Goal: Information Seeking & Learning: Learn about a topic

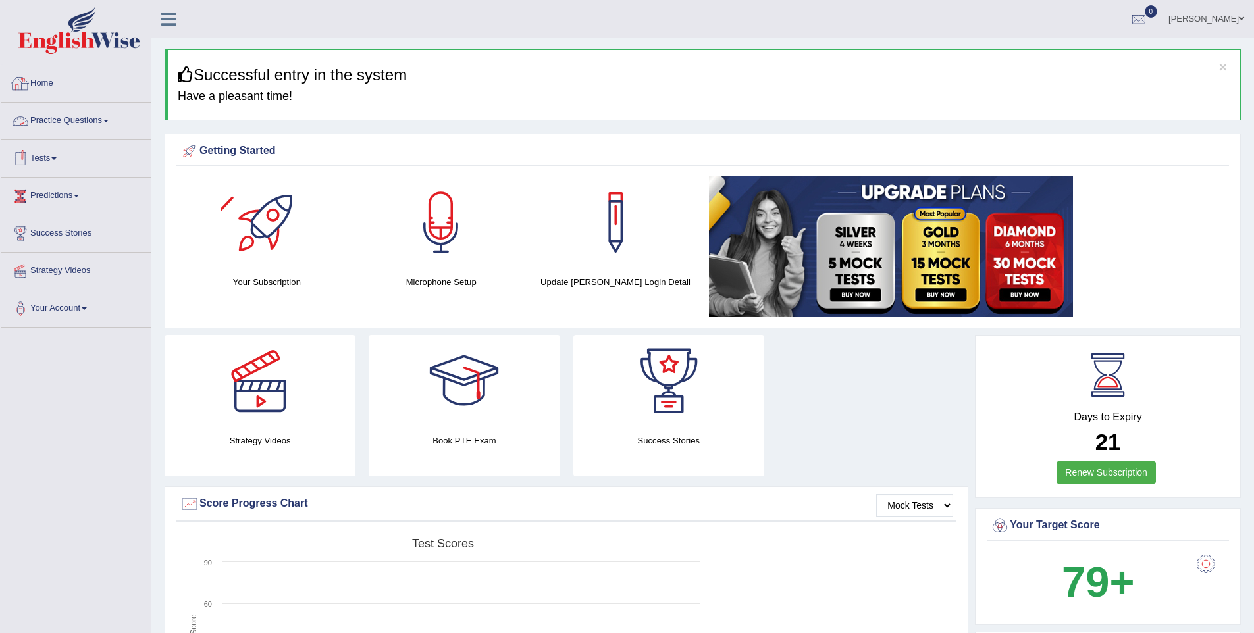
click at [72, 114] on link "Practice Questions" at bounding box center [76, 119] width 150 height 33
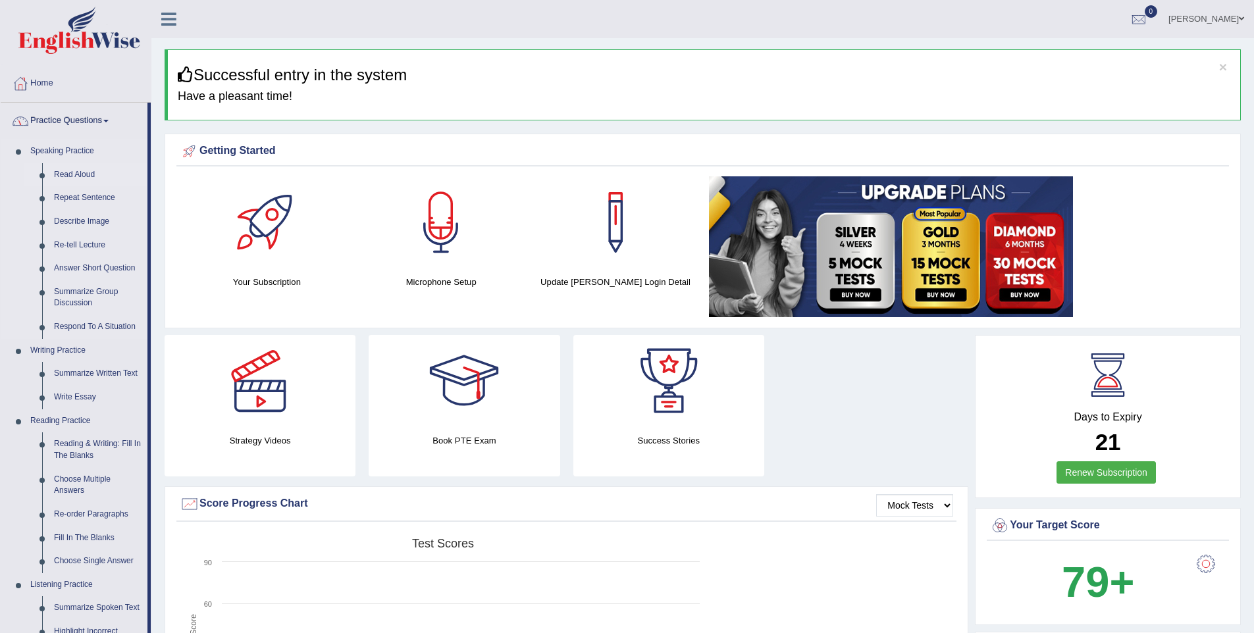
click at [72, 178] on link "Read Aloud" at bounding box center [97, 175] width 99 height 24
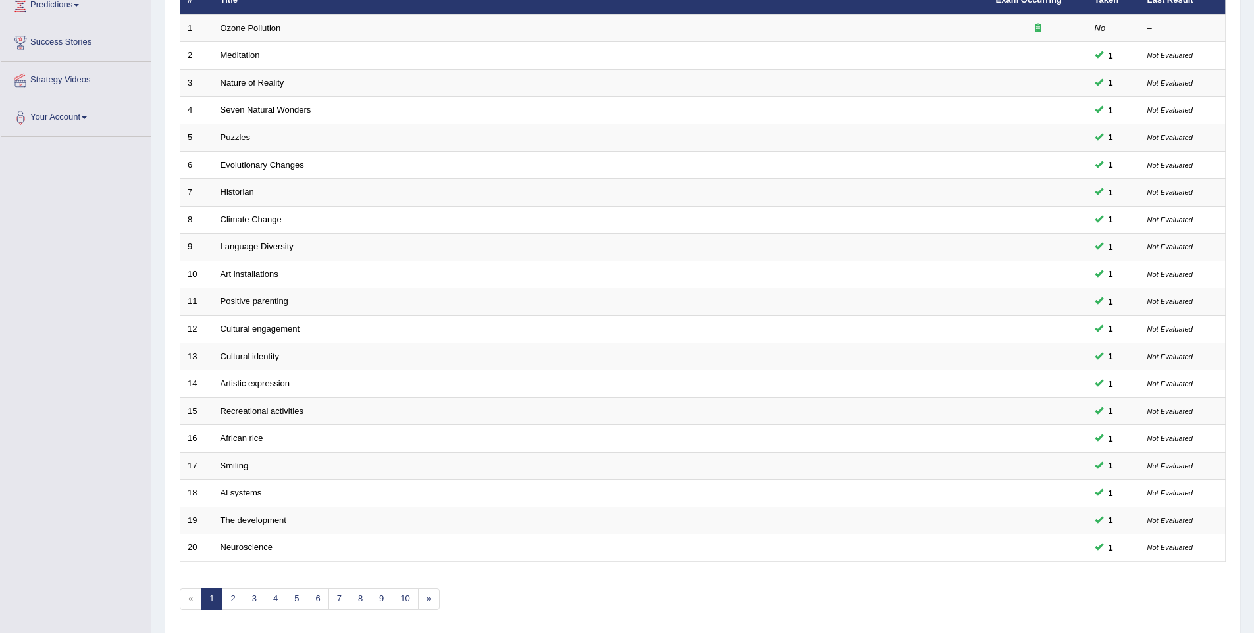
scroll to position [238, 0]
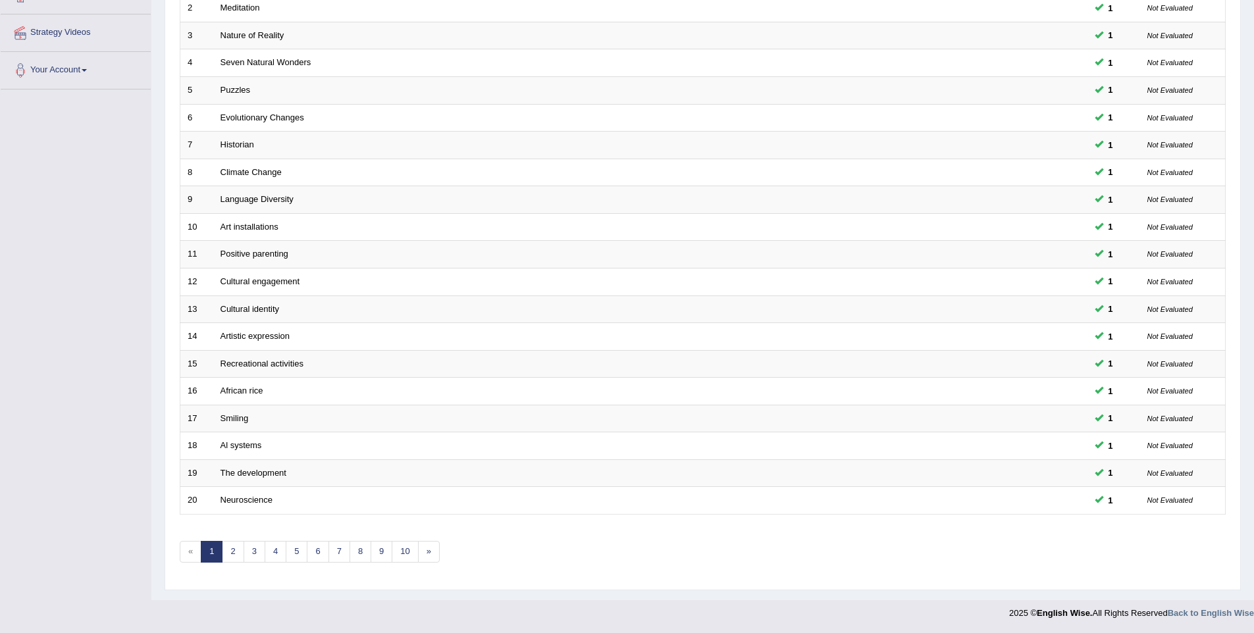
click at [276, 540] on div "Showing 1-20 of 1,247 items. # Title Exam Occurring Taken Last Result 1 Ozone P…" at bounding box center [703, 238] width 1046 height 683
click at [249, 550] on link "3" at bounding box center [255, 552] width 22 height 22
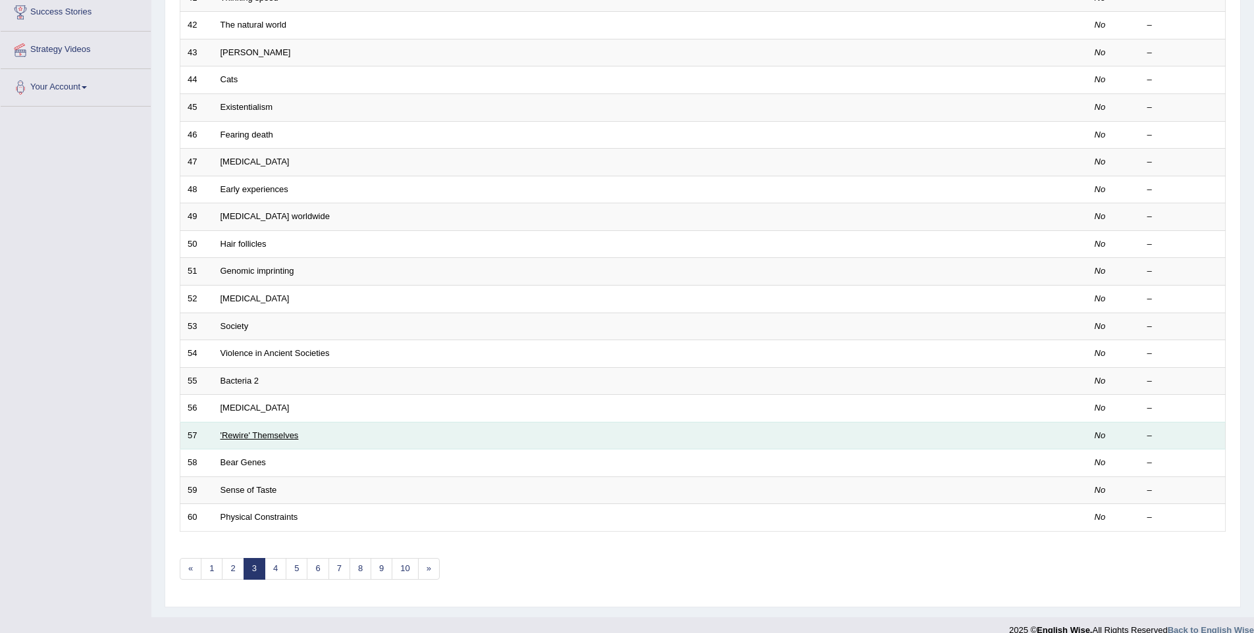
scroll to position [238, 0]
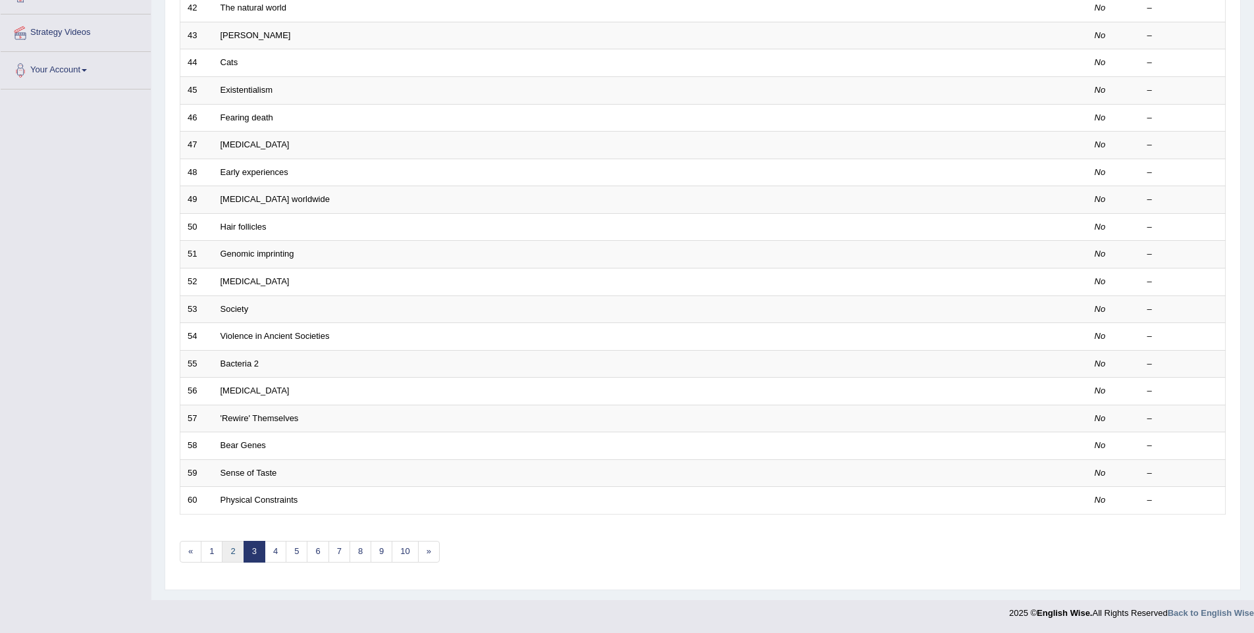
click at [237, 556] on link "2" at bounding box center [233, 552] width 22 height 22
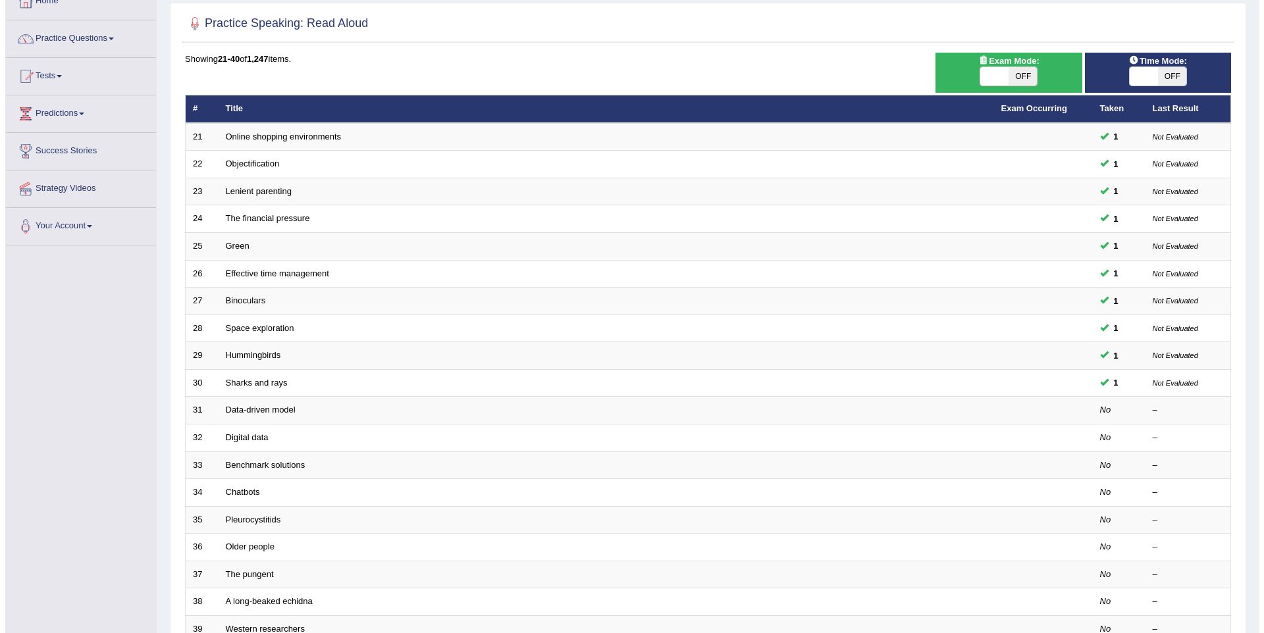
scroll to position [113, 0]
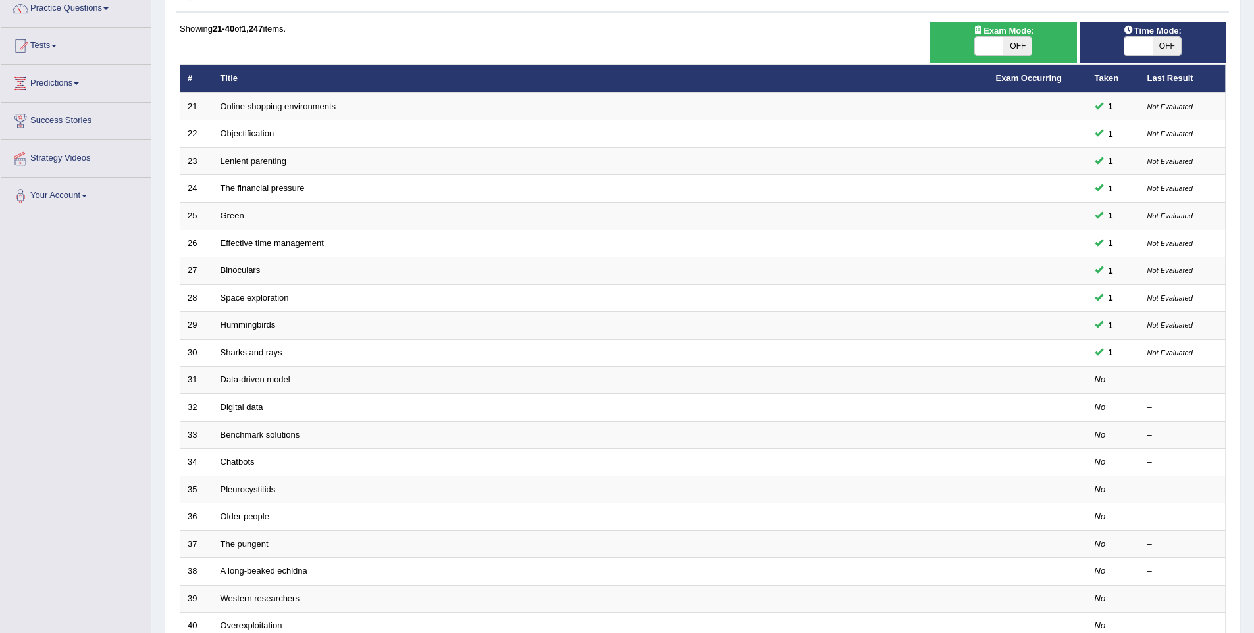
click at [982, 39] on span at bounding box center [989, 46] width 28 height 18
checkbox input "true"
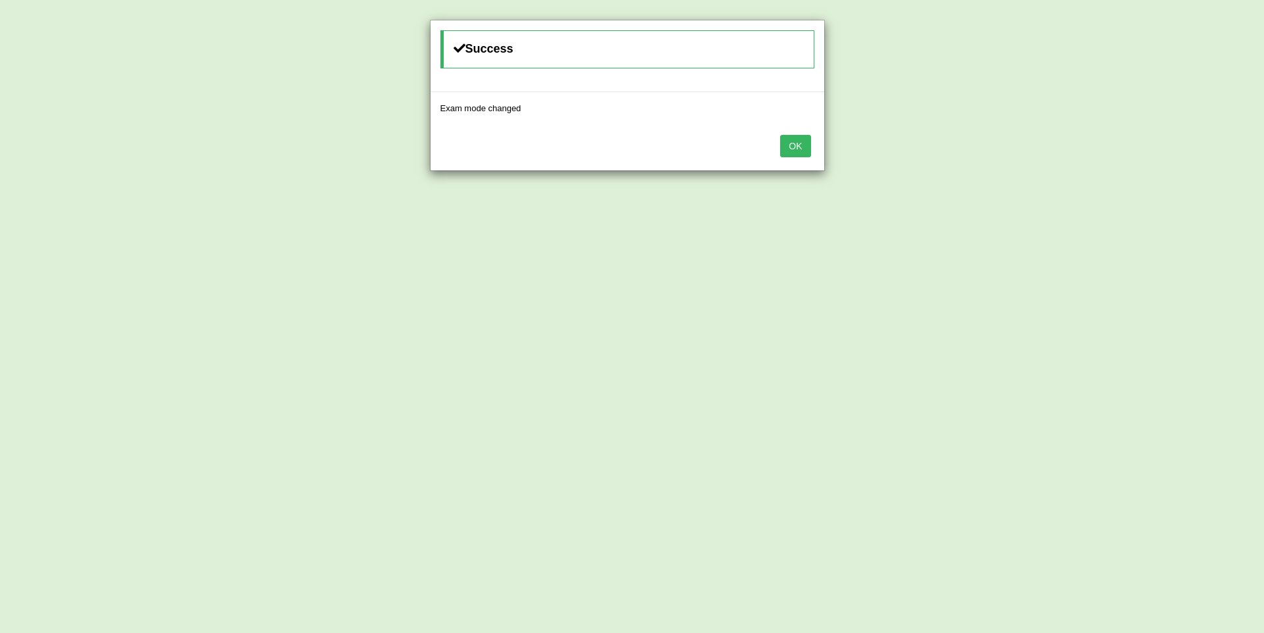
click at [798, 160] on div "OK" at bounding box center [628, 147] width 394 height 46
click at [791, 144] on button "OK" at bounding box center [795, 146] width 30 height 22
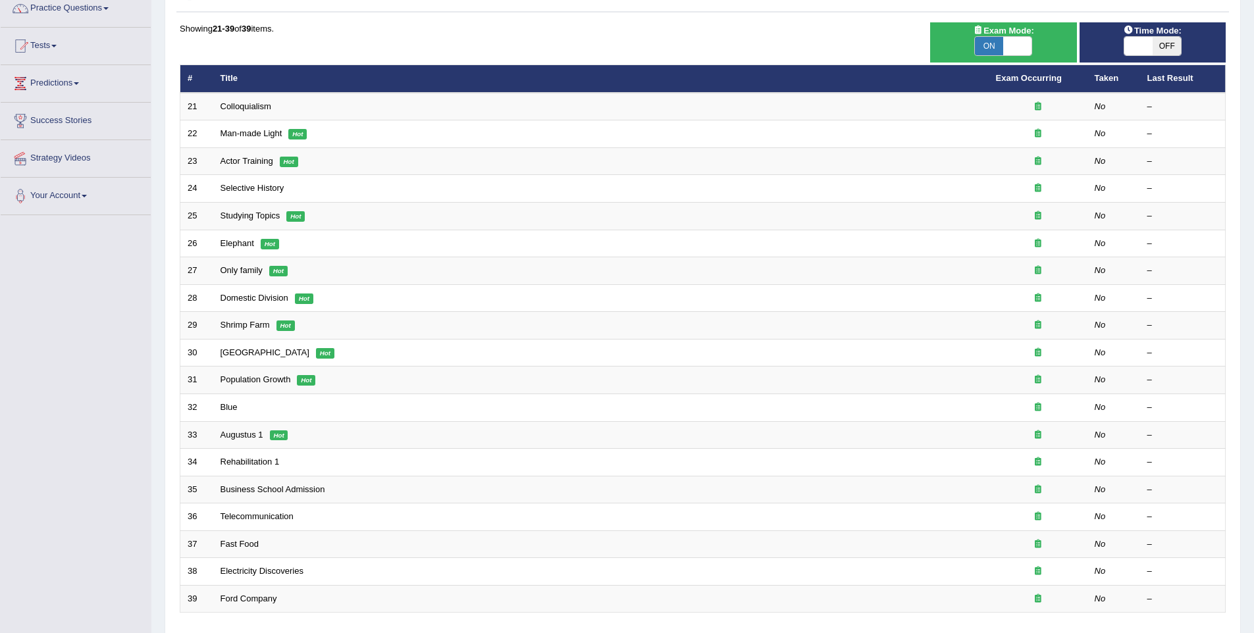
click at [1163, 49] on span "OFF" at bounding box center [1167, 46] width 28 height 18
checkbox input "true"
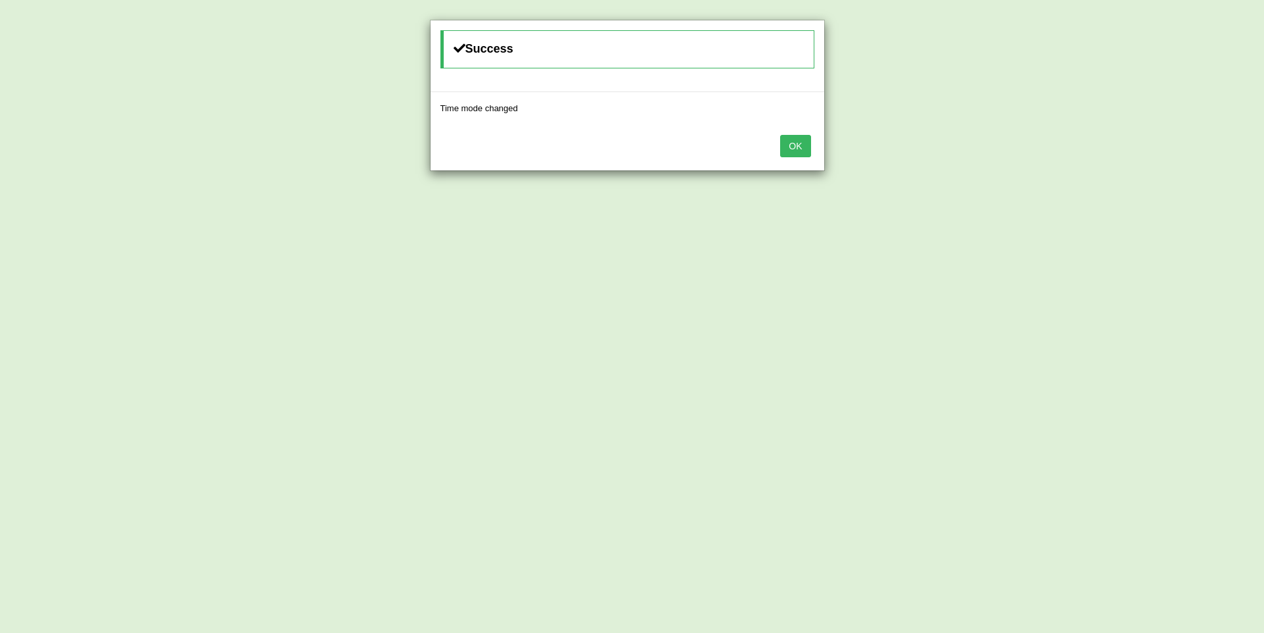
click at [791, 144] on button "OK" at bounding box center [795, 146] width 30 height 22
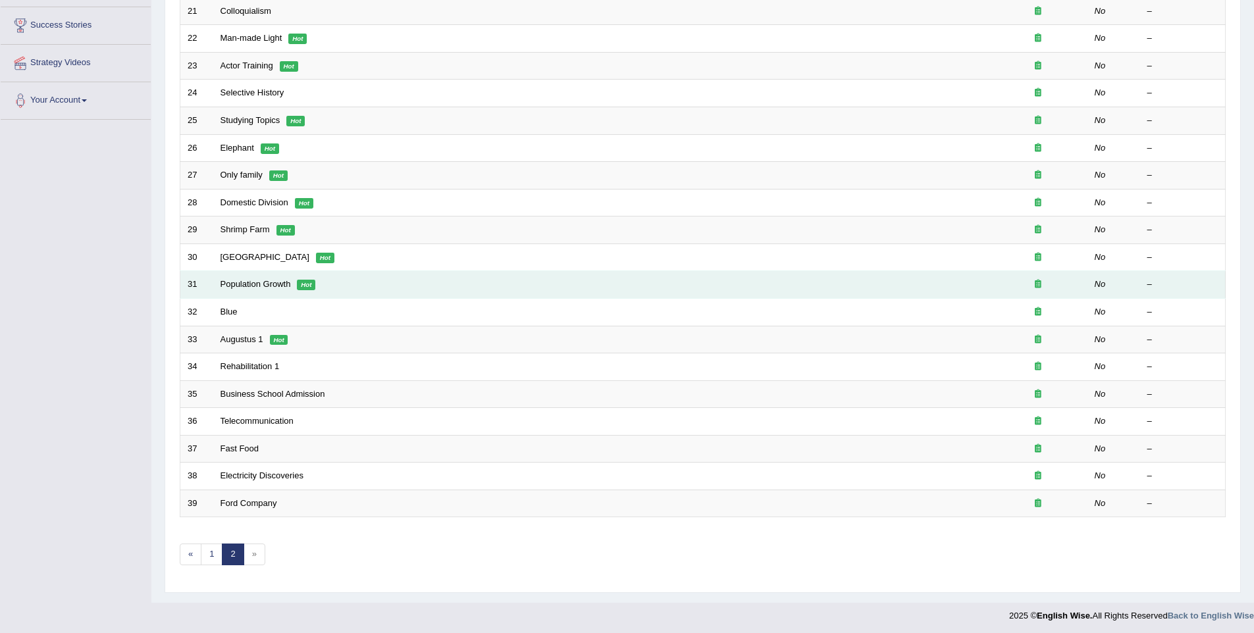
scroll to position [211, 0]
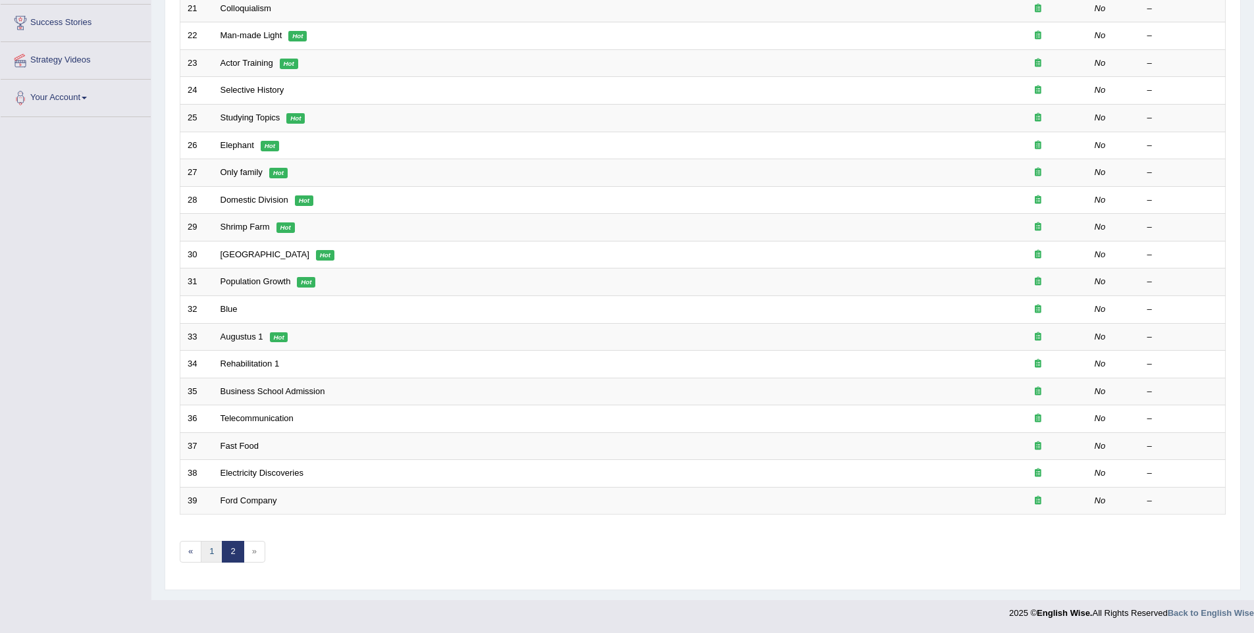
click at [208, 560] on link "1" at bounding box center [212, 552] width 22 height 22
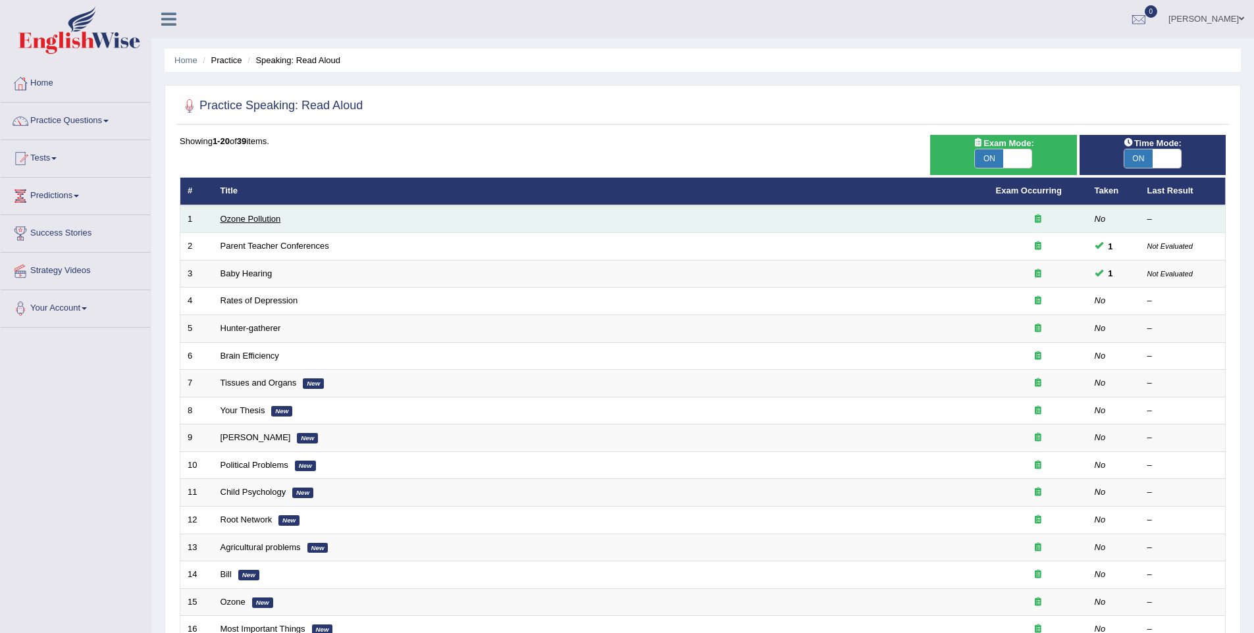
click at [278, 218] on link "Ozone Pollution" at bounding box center [251, 219] width 61 height 10
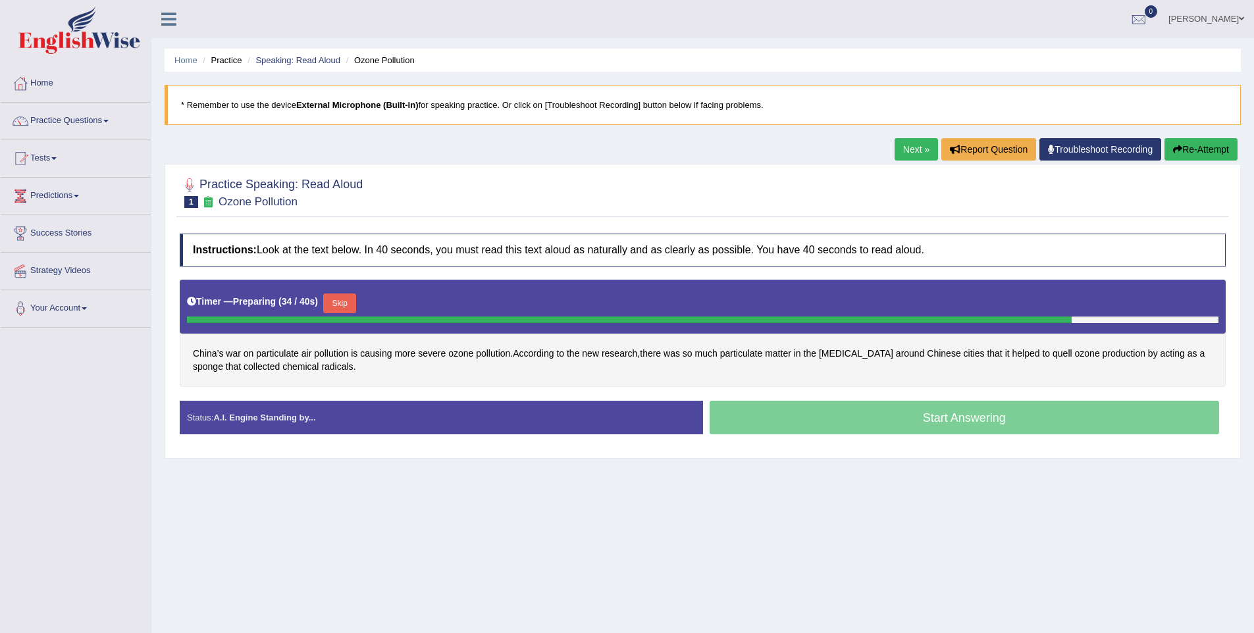
click at [341, 299] on button "Skip" at bounding box center [339, 304] width 33 height 20
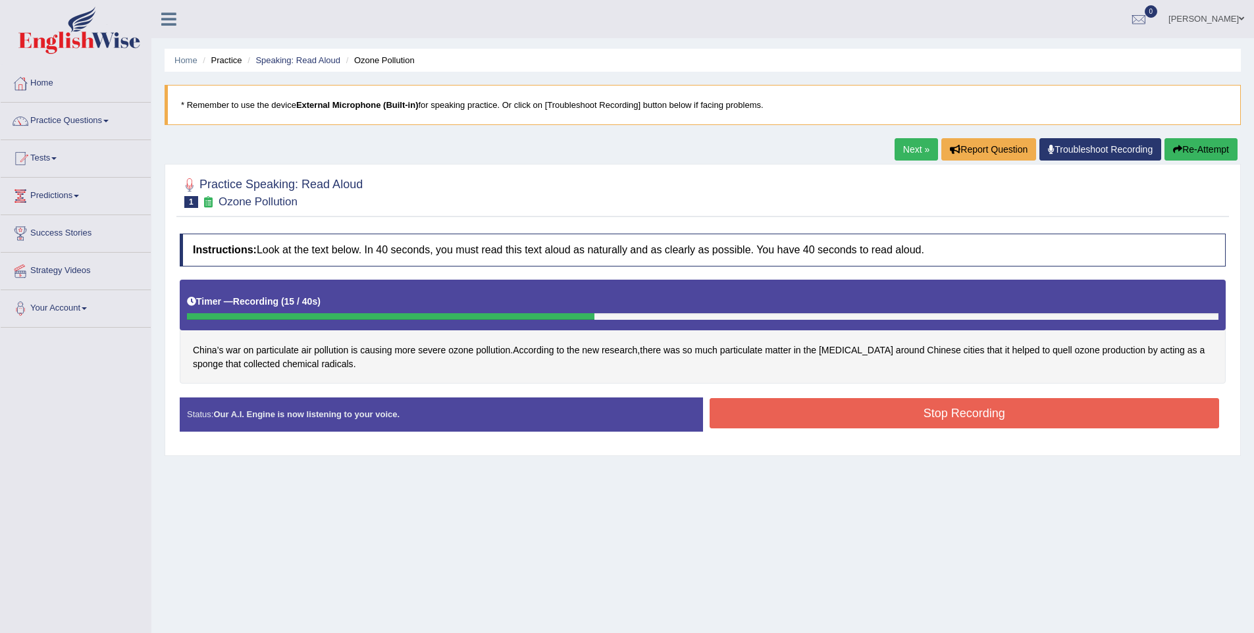
click at [889, 419] on button "Stop Recording" at bounding box center [965, 413] width 510 height 30
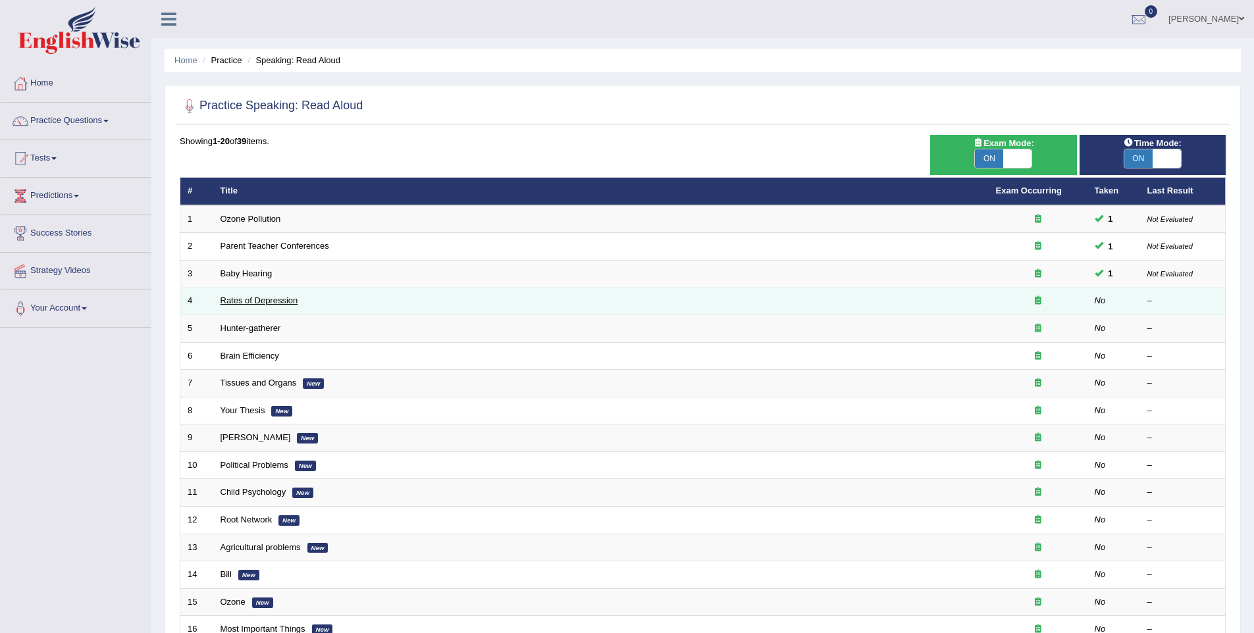
click at [236, 305] on link "Rates of Depression" at bounding box center [260, 301] width 78 height 10
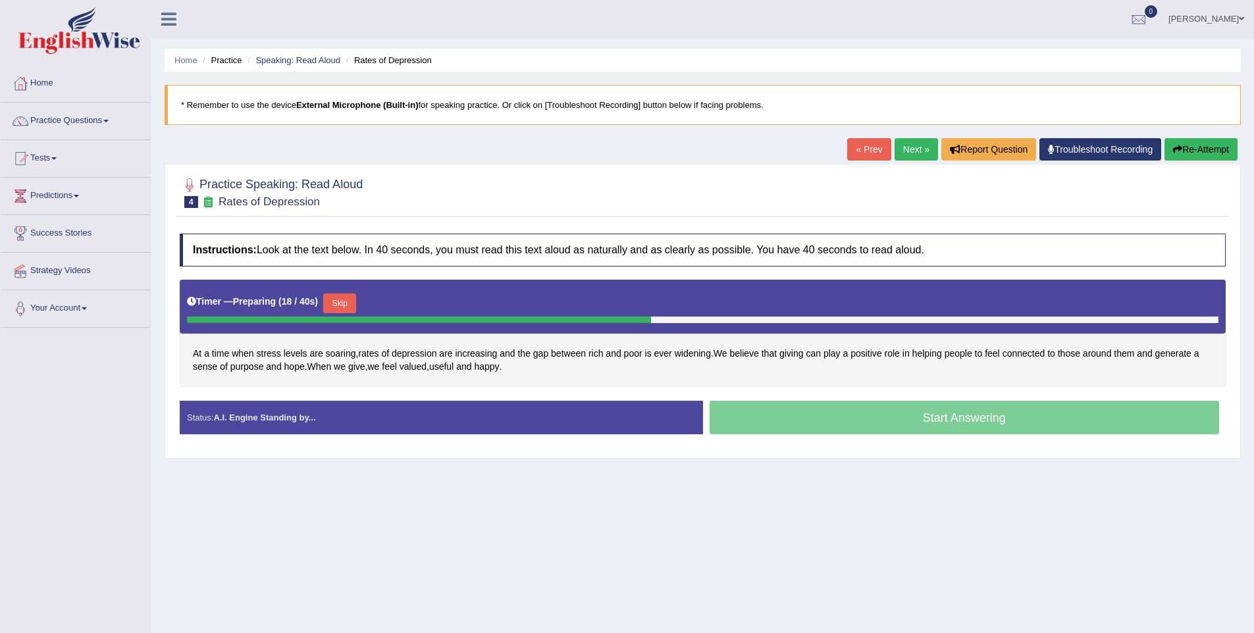
click at [346, 307] on button "Skip" at bounding box center [339, 304] width 33 height 20
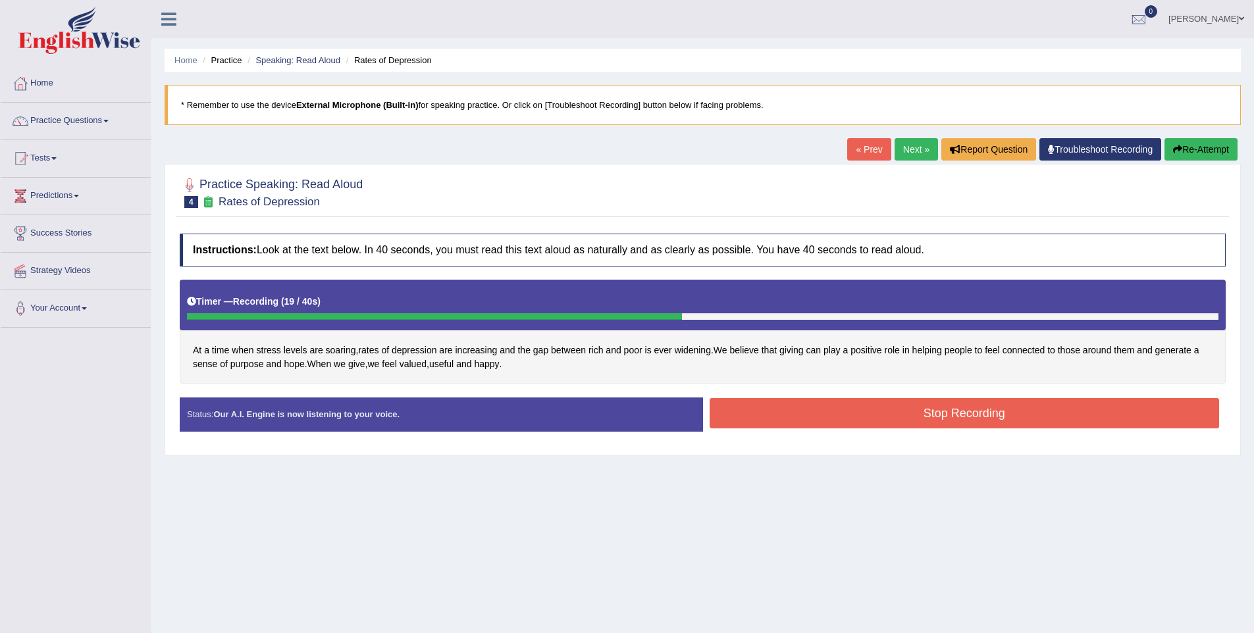
click at [872, 420] on button "Stop Recording" at bounding box center [965, 413] width 510 height 30
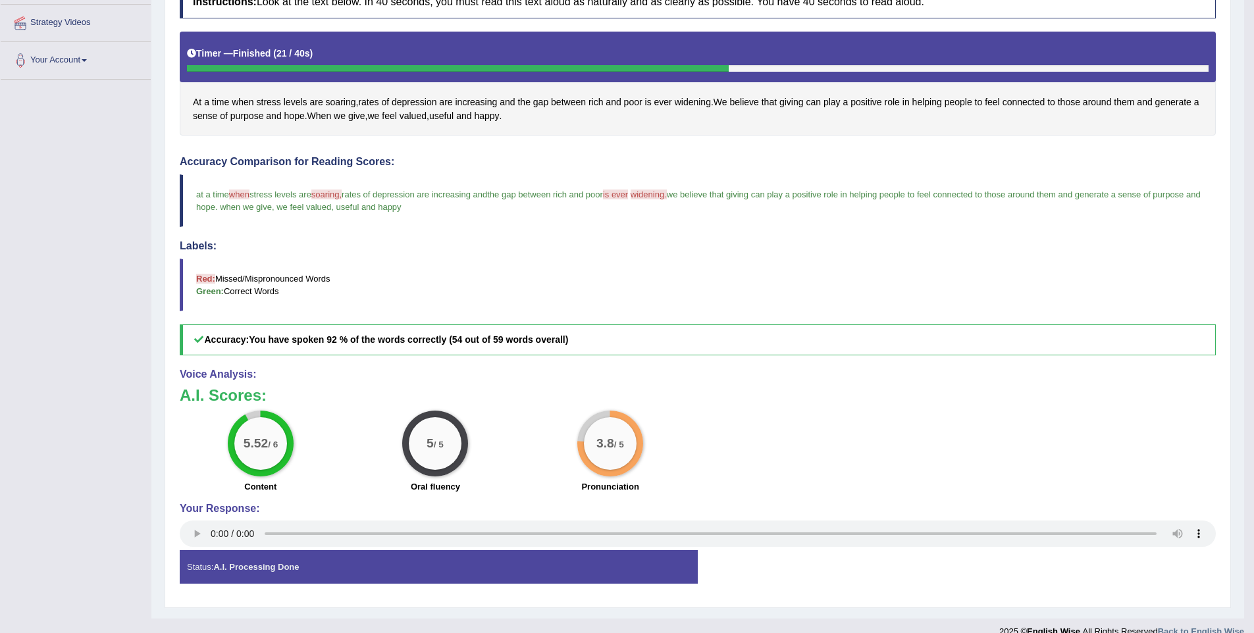
scroll to position [267, 0]
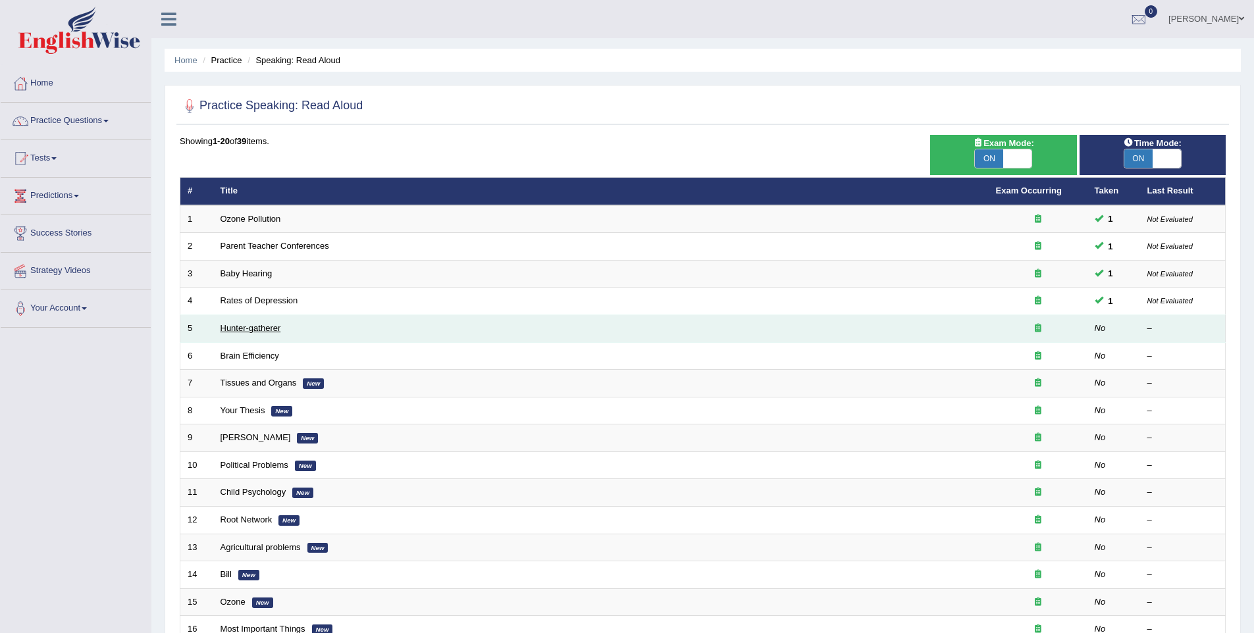
click at [251, 323] on link "Hunter-gatherer" at bounding box center [251, 328] width 61 height 10
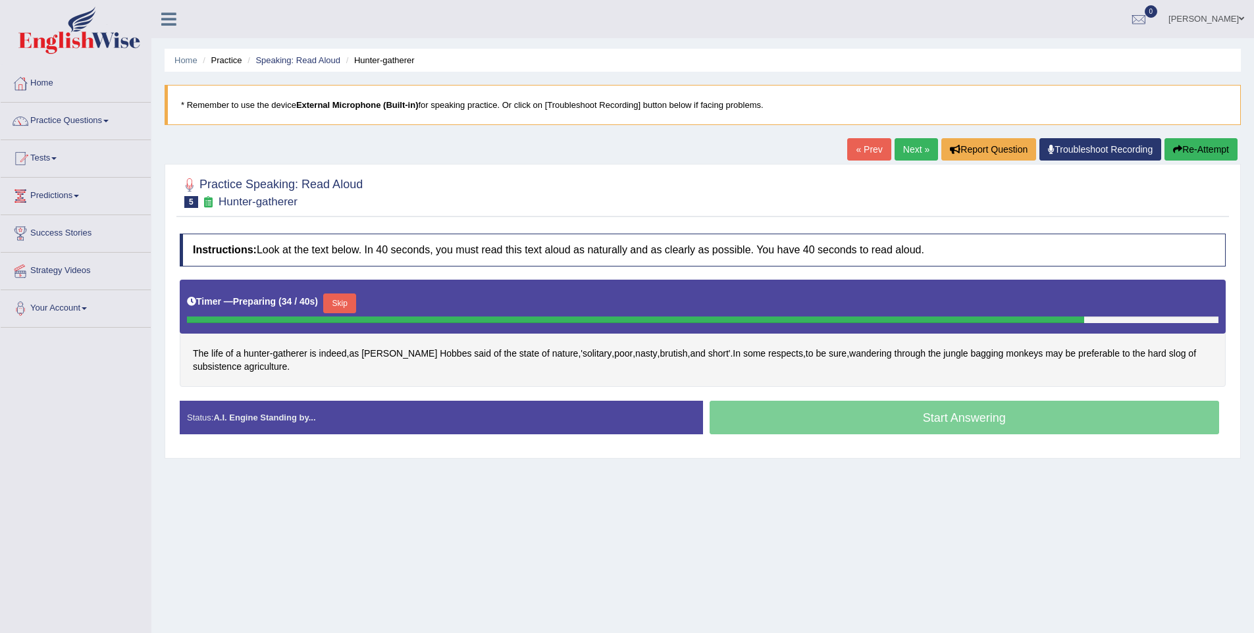
click at [341, 306] on button "Skip" at bounding box center [339, 304] width 33 height 20
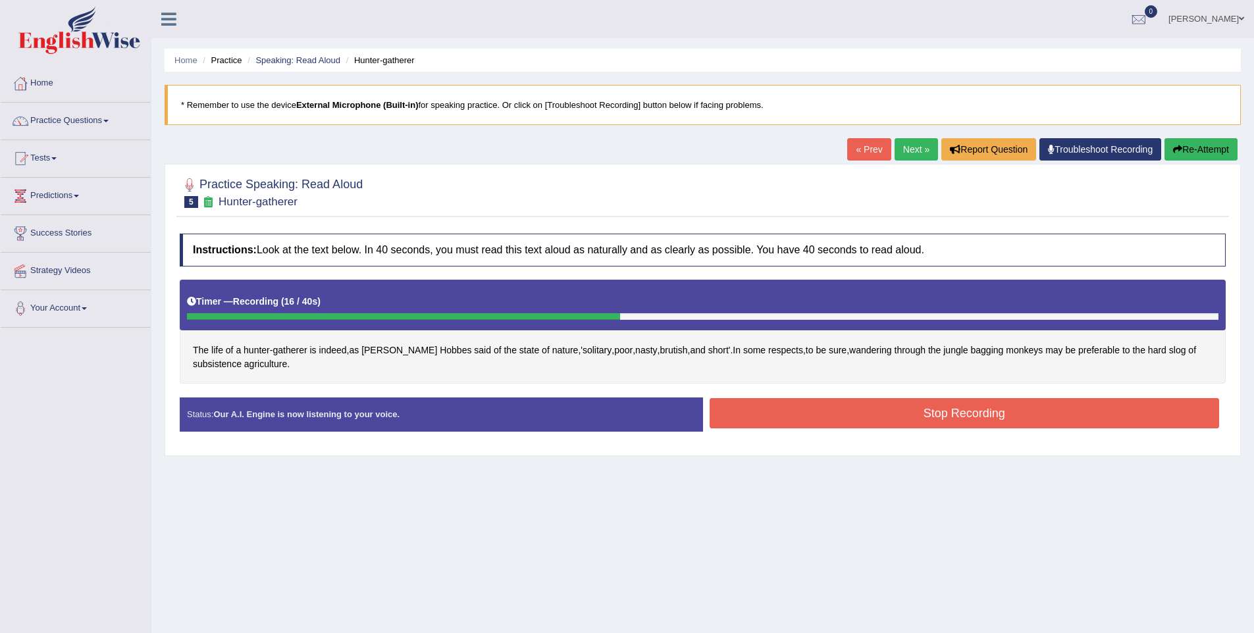
click at [786, 409] on button "Stop Recording" at bounding box center [965, 413] width 510 height 30
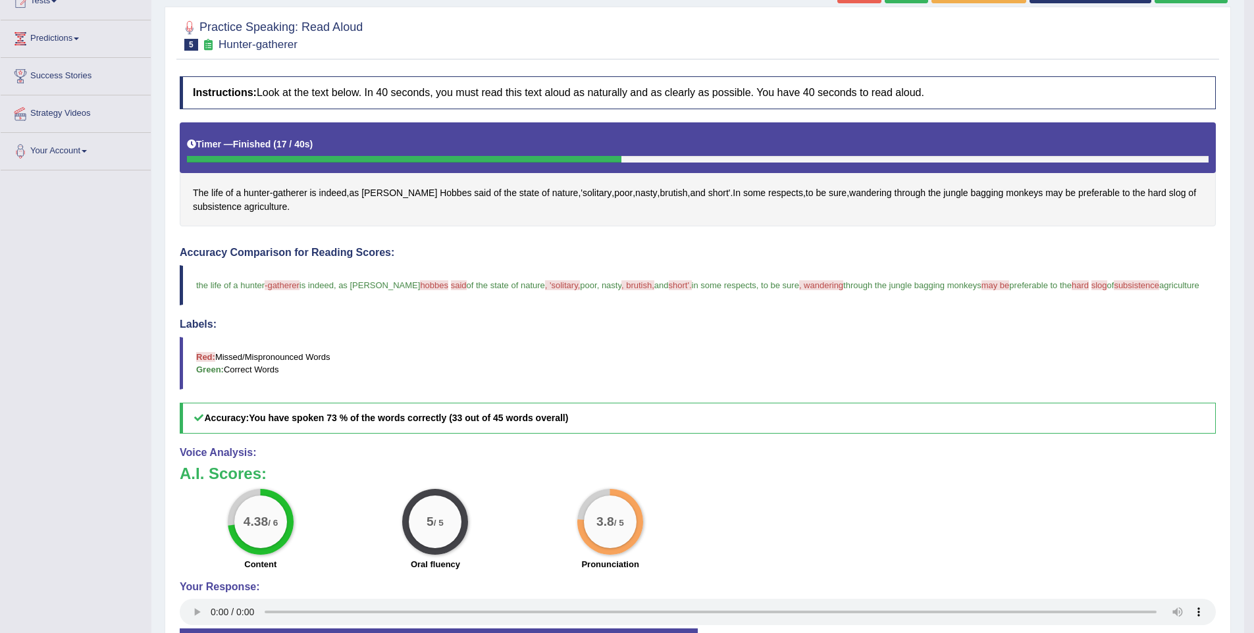
scroll to position [162, 0]
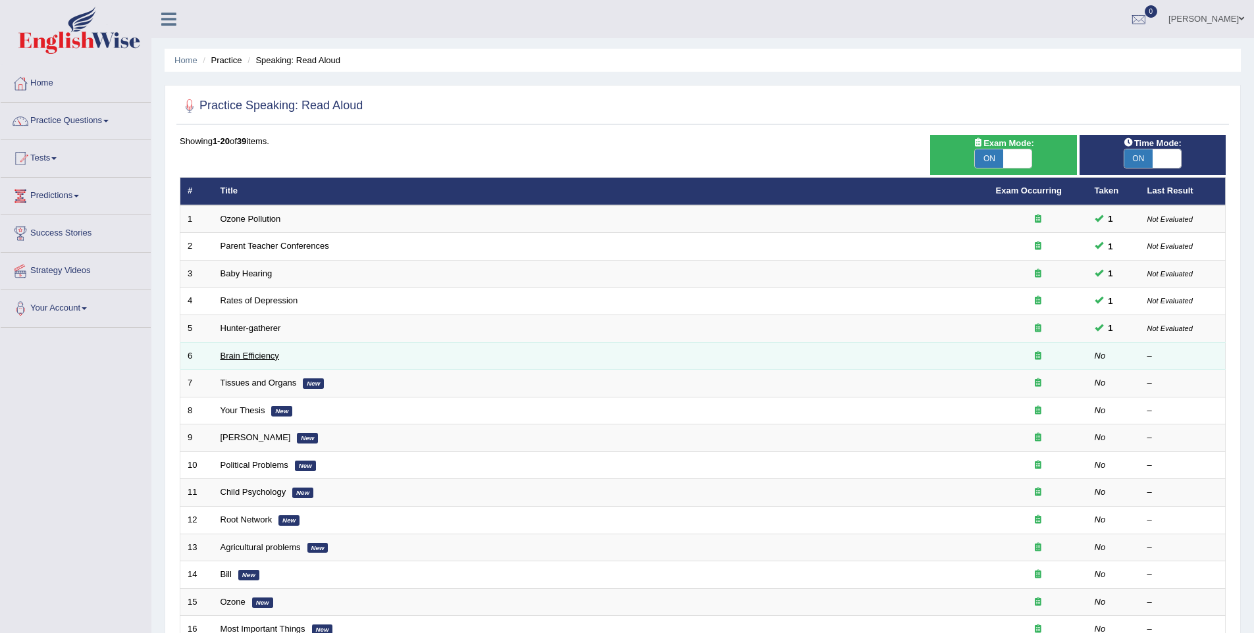
click at [238, 357] on link "Brain Efficiency" at bounding box center [250, 356] width 59 height 10
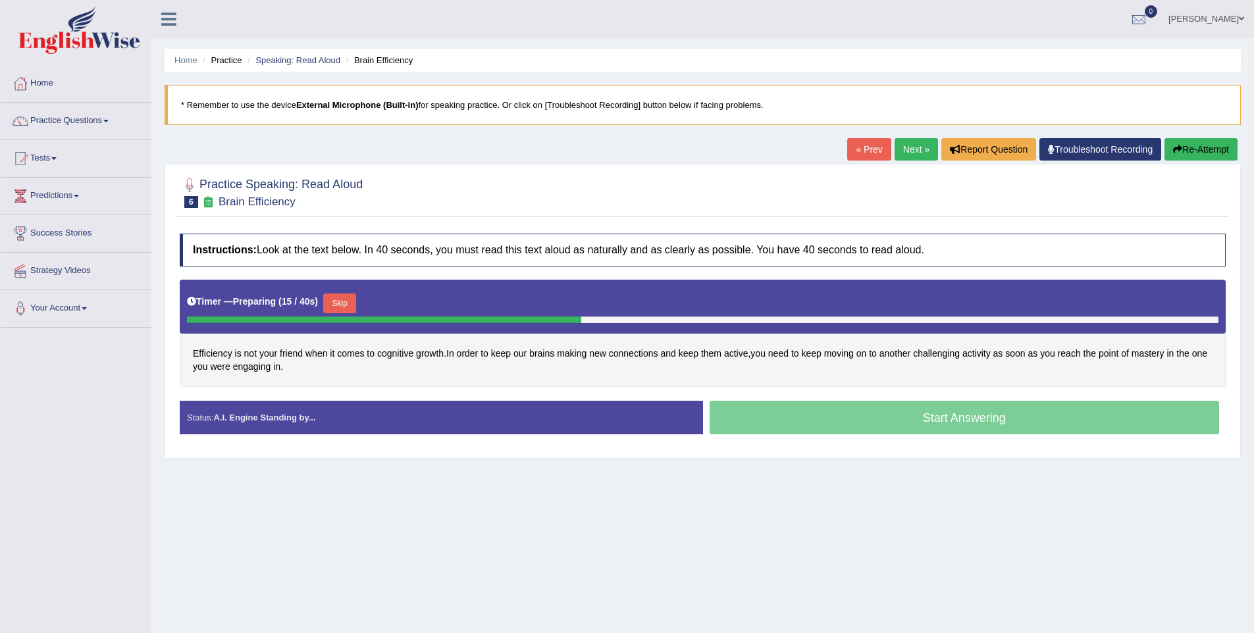
click at [352, 310] on button "Skip" at bounding box center [339, 304] width 33 height 20
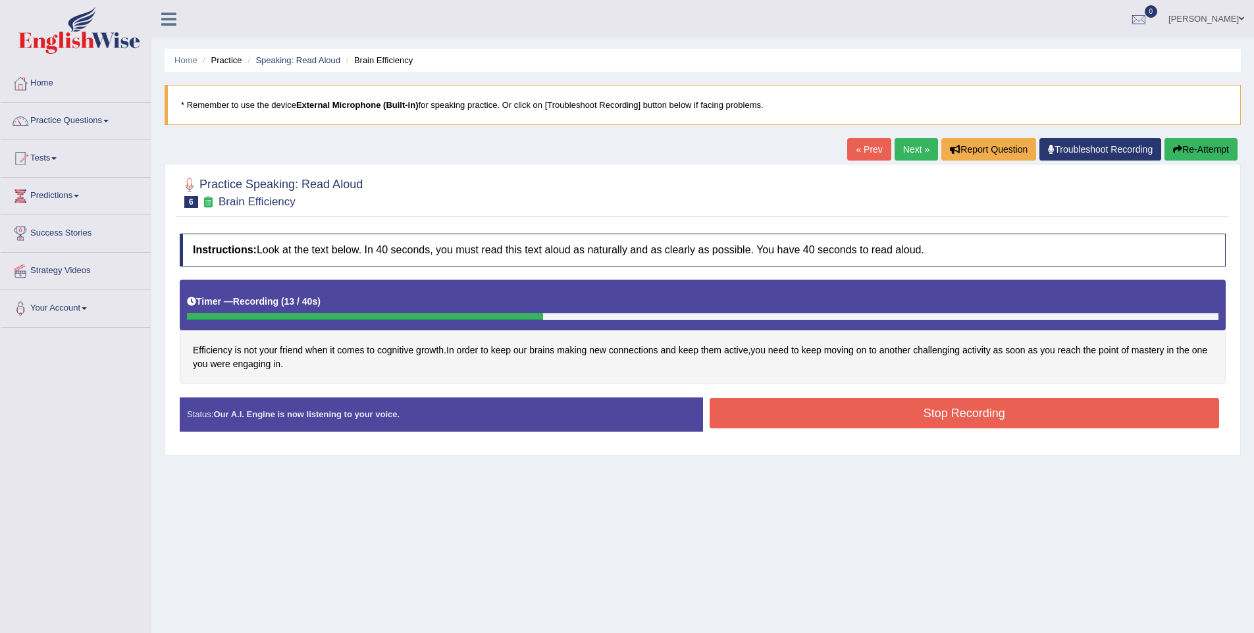
click at [863, 415] on button "Stop Recording" at bounding box center [965, 413] width 510 height 30
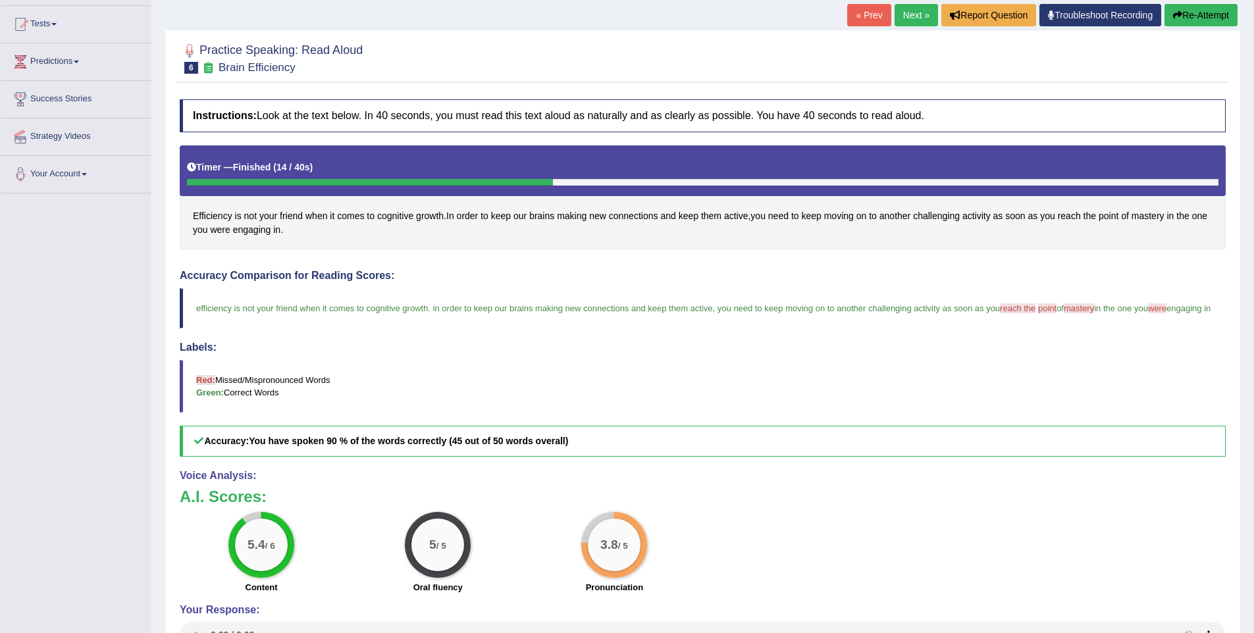
scroll to position [136, 0]
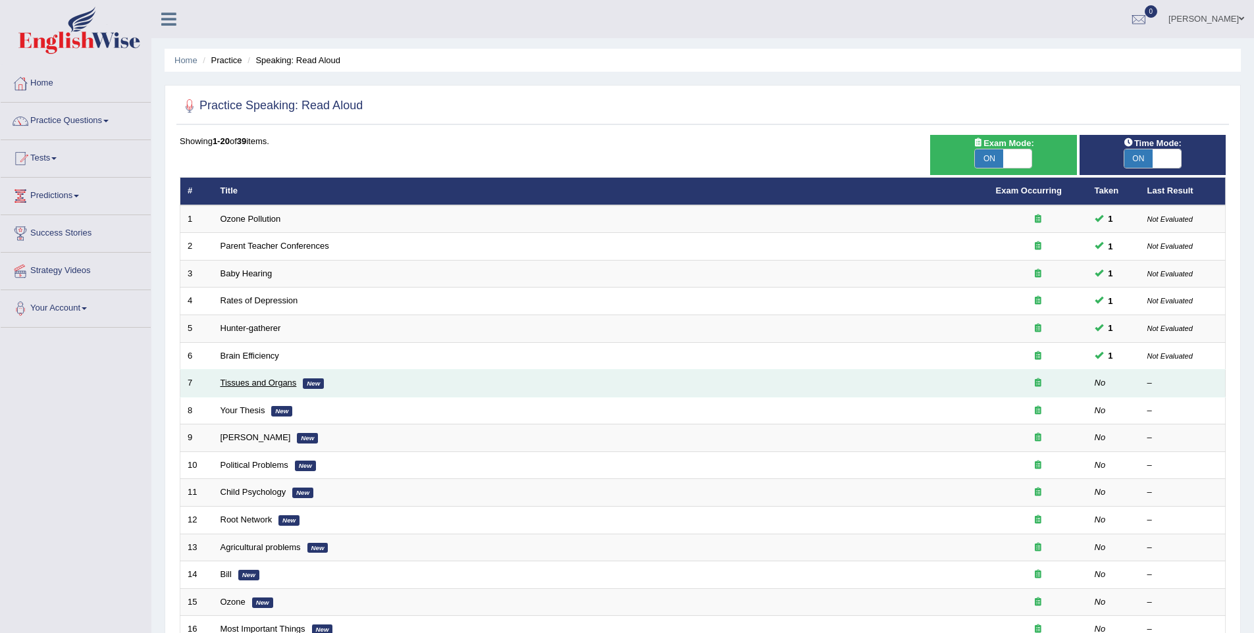
click at [246, 387] on link "Tissues and Organs" at bounding box center [259, 383] width 76 height 10
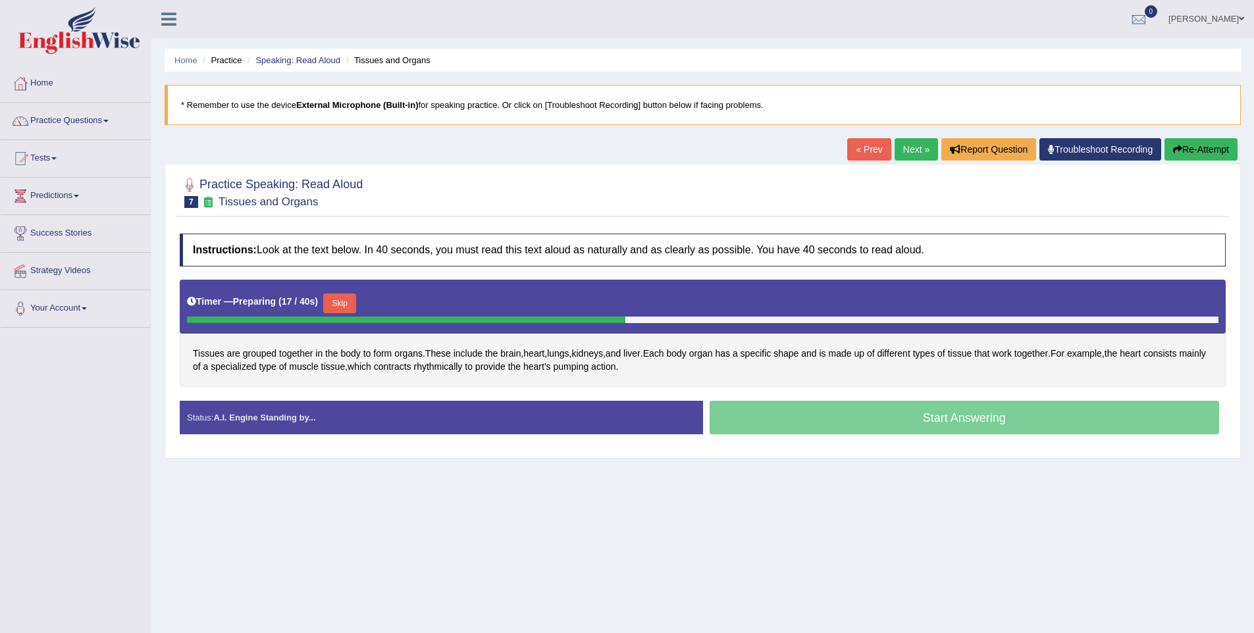
click at [356, 304] on button "Skip" at bounding box center [339, 304] width 33 height 20
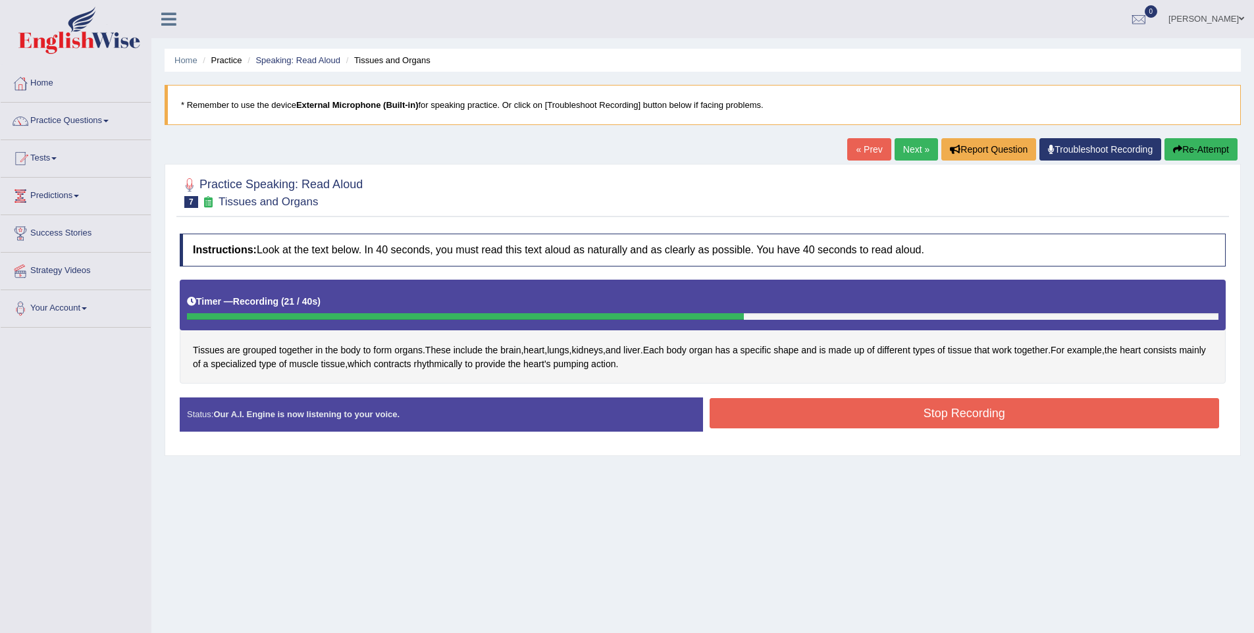
click at [847, 426] on button "Stop Recording" at bounding box center [965, 413] width 510 height 30
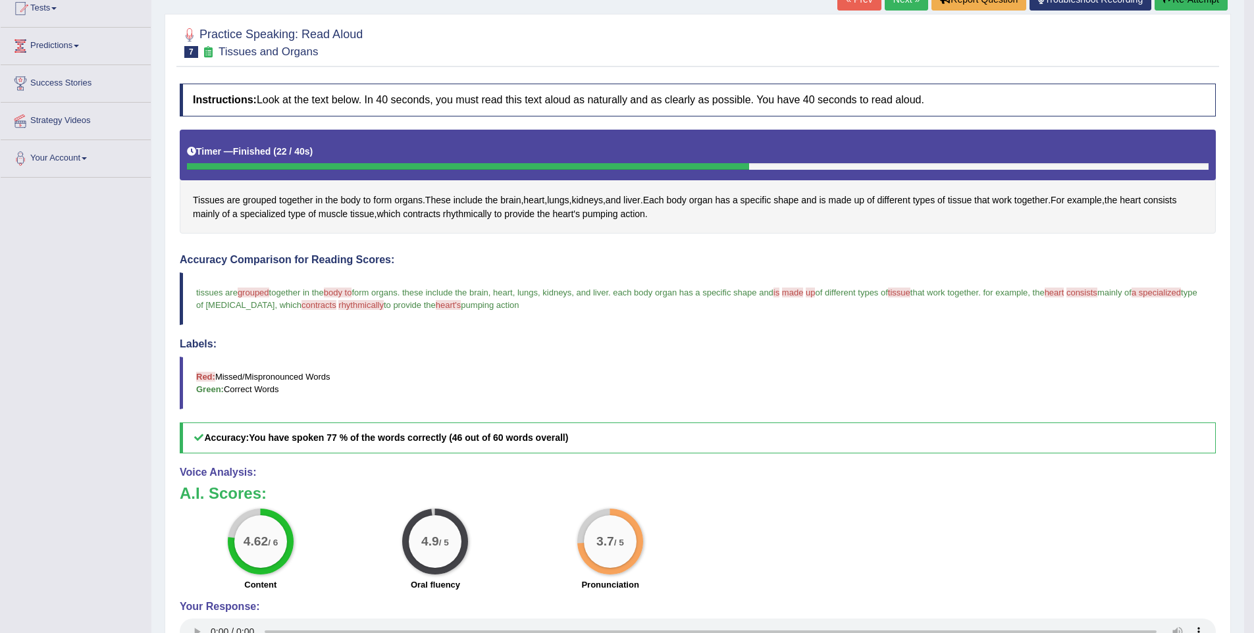
scroll to position [176, 0]
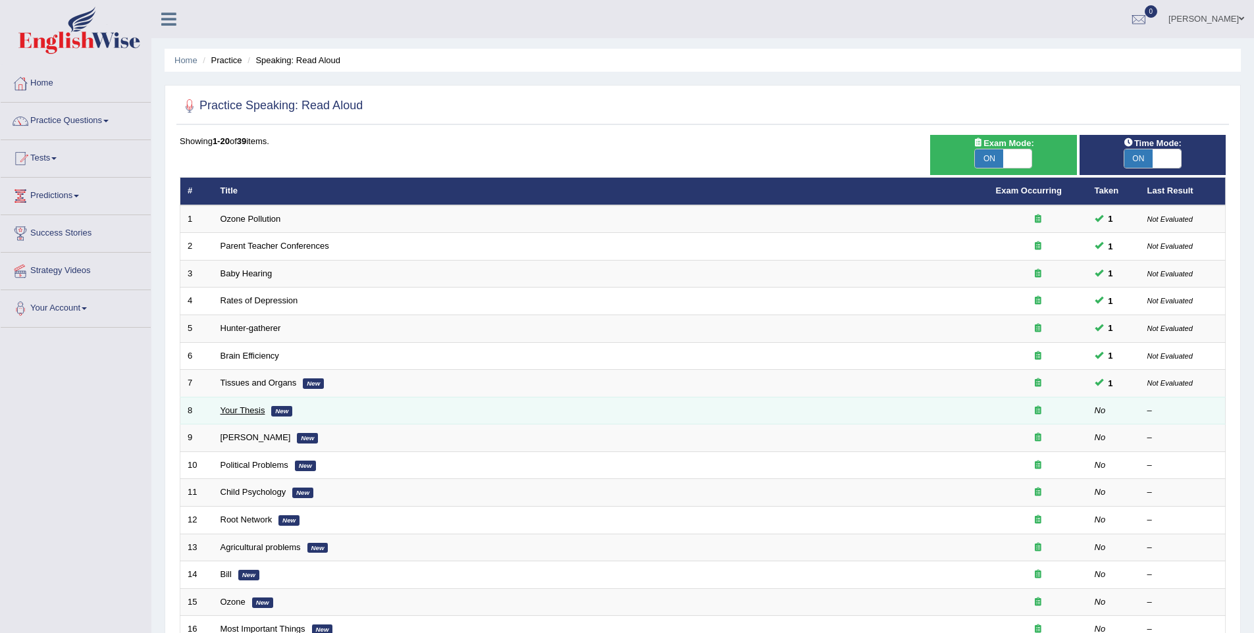
click at [238, 405] on link "Your Thesis" at bounding box center [243, 410] width 45 height 10
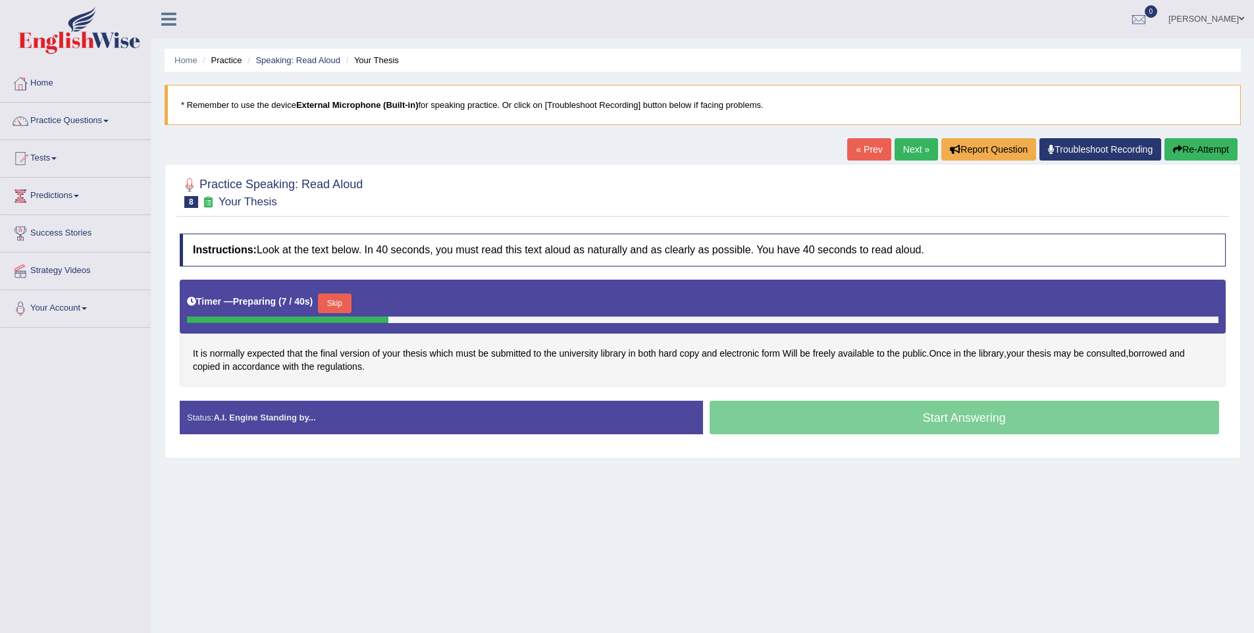
click at [329, 309] on button "Skip" at bounding box center [334, 304] width 33 height 20
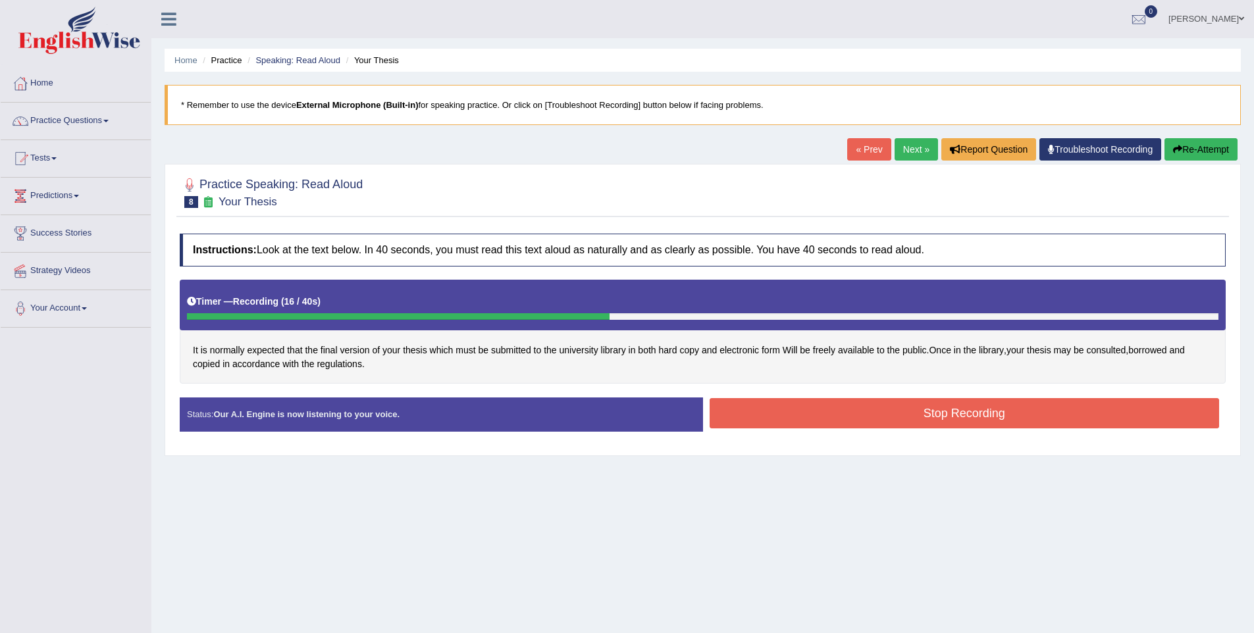
click at [733, 411] on button "Stop Recording" at bounding box center [965, 413] width 510 height 30
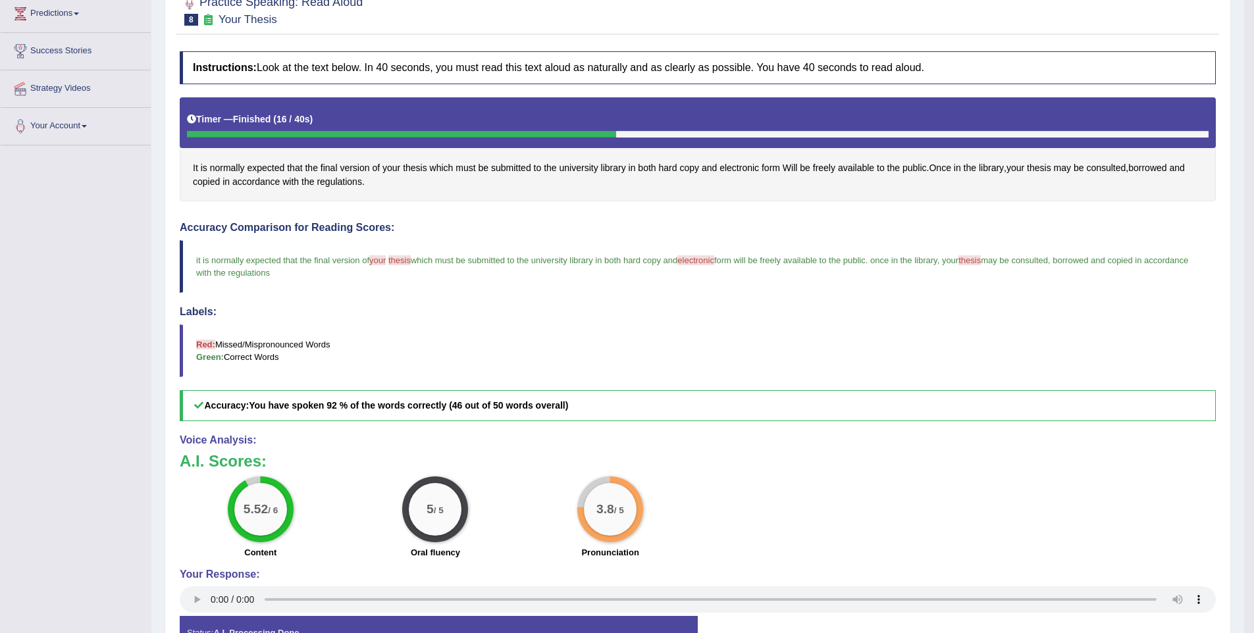
scroll to position [184, 0]
